Goal: Information Seeking & Learning: Learn about a topic

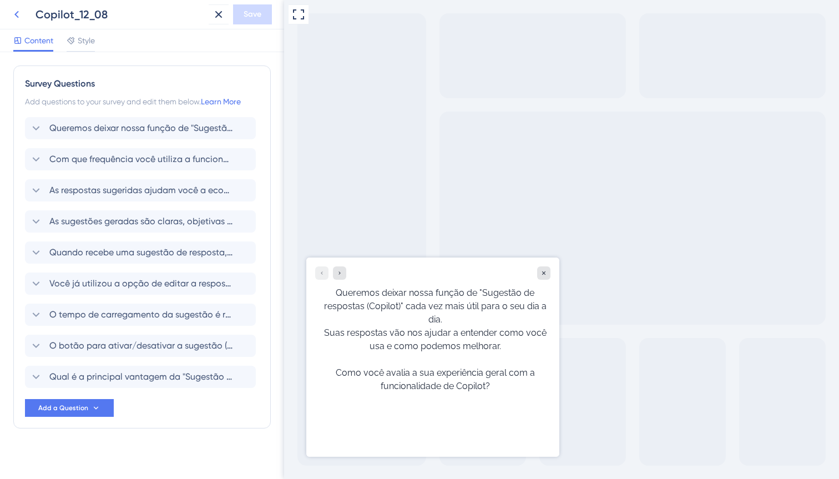
click at [19, 13] on icon at bounding box center [16, 14] width 13 height 13
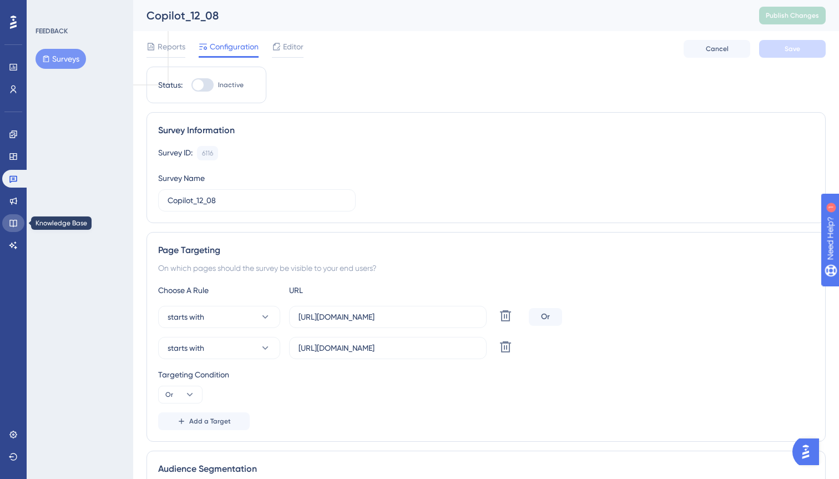
click at [15, 220] on icon at bounding box center [13, 223] width 9 height 9
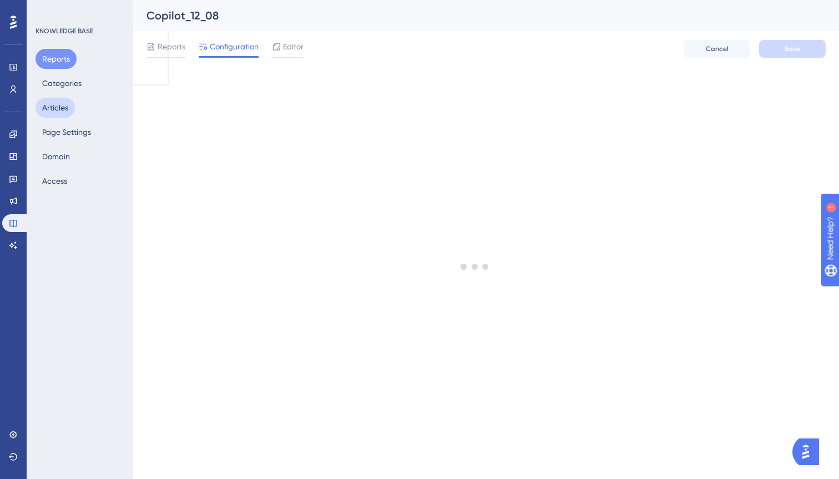
click at [52, 113] on button "Articles" at bounding box center [54, 108] width 39 height 20
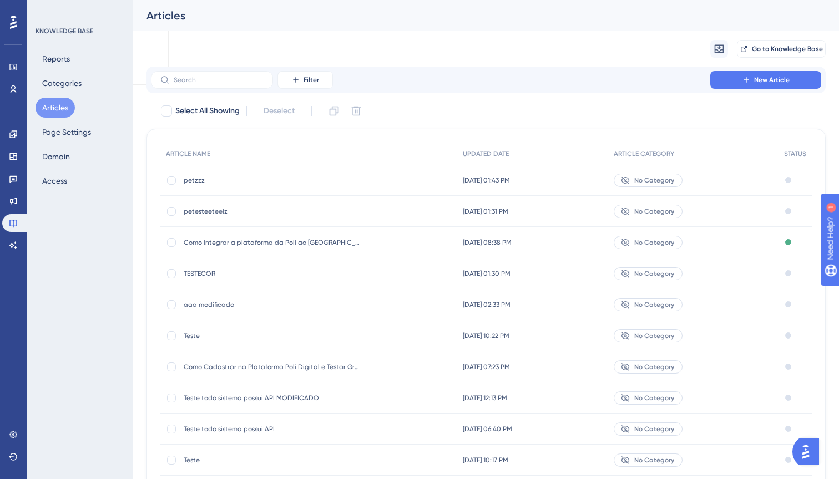
click at [200, 181] on span "petzzz" at bounding box center [272, 180] width 177 height 9
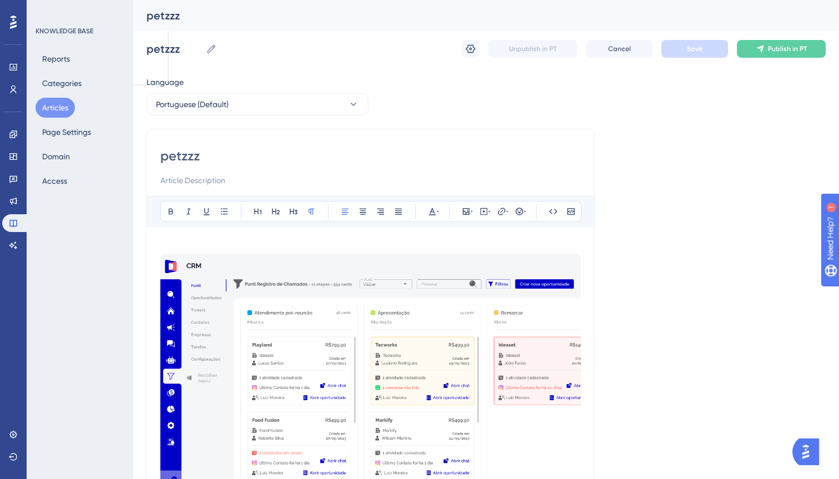
scroll to position [8007, 0]
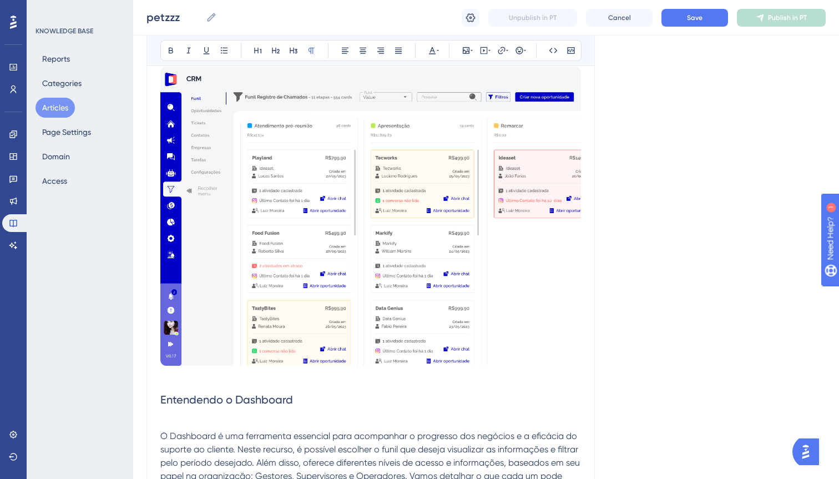
scroll to position [0, 0]
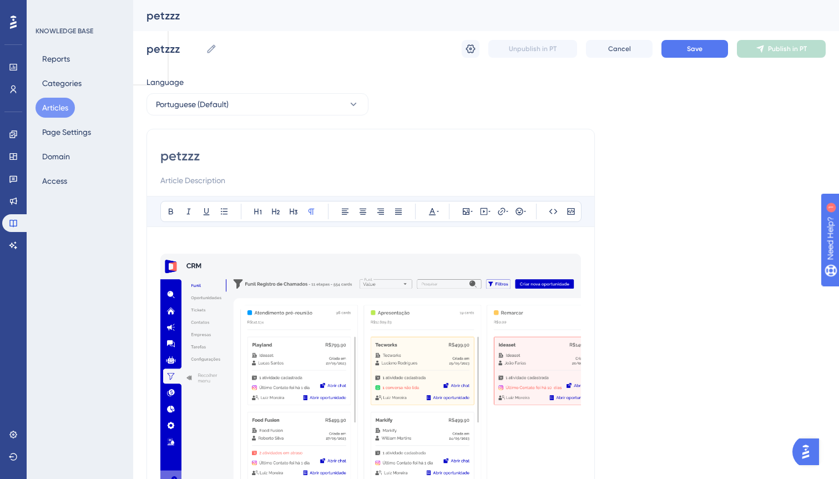
click at [338, 245] on p at bounding box center [370, 246] width 420 height 13
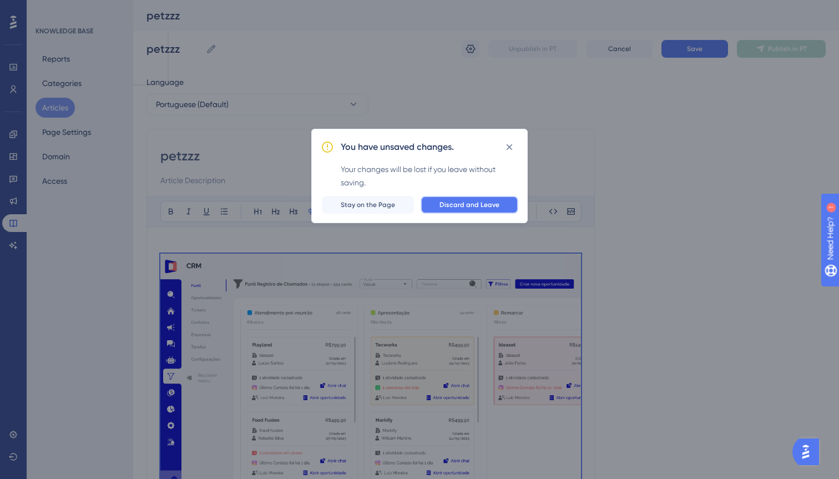
click at [477, 201] on span "Discard and Leave" at bounding box center [469, 204] width 60 height 9
